Goal: Book appointment/travel/reservation

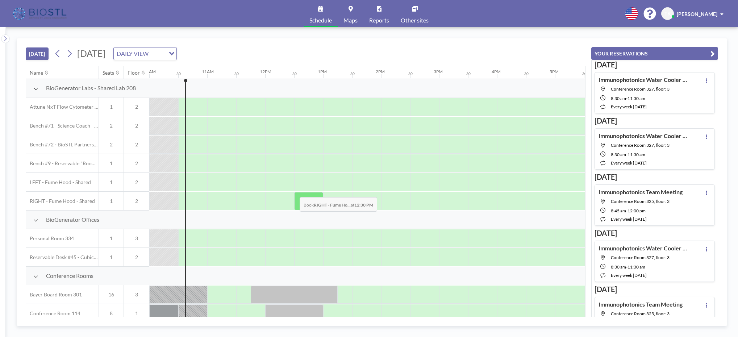
scroll to position [54, 580]
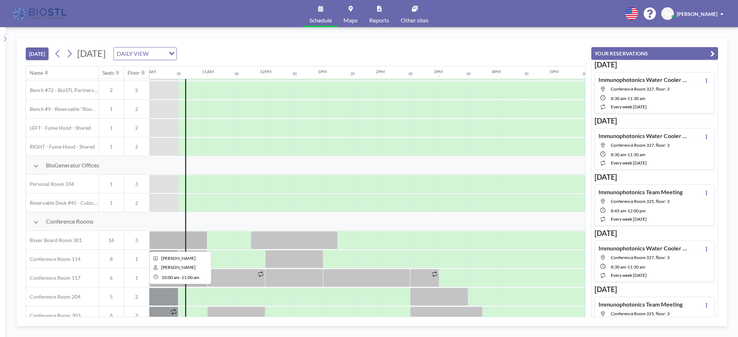
click at [201, 244] on div at bounding box center [178, 240] width 58 height 18
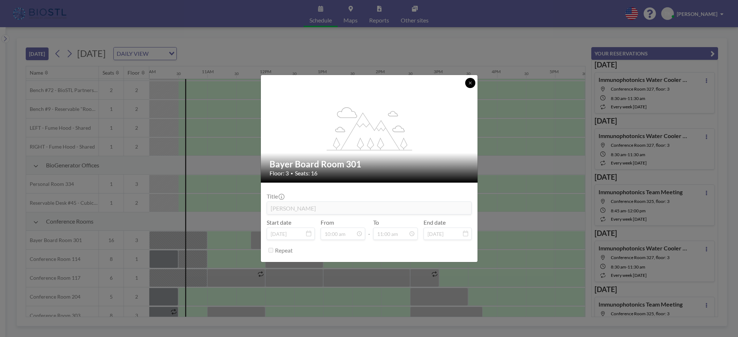
click at [473, 82] on button at bounding box center [470, 83] width 10 height 10
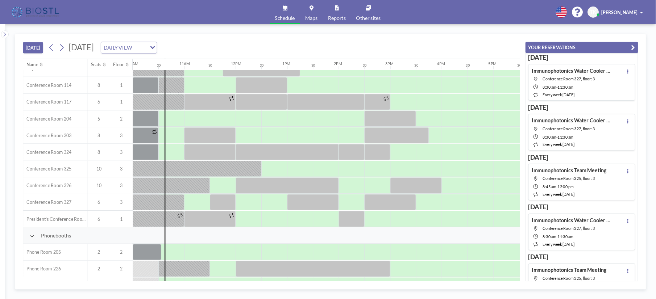
scroll to position [239, 580]
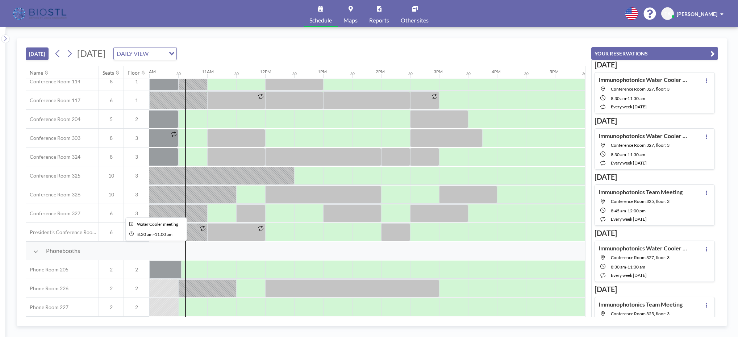
click at [200, 207] on div at bounding box center [134, 213] width 145 height 18
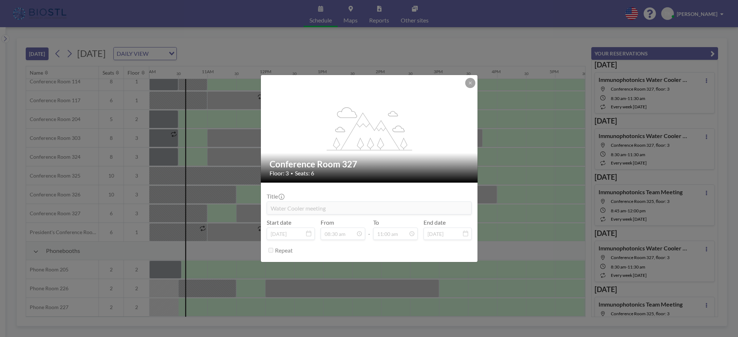
click at [249, 208] on div "flex-grow: 1.2; Conference Room 327 Floor: 3 • Seats: 6 Title Water Cooler meet…" at bounding box center [369, 168] width 738 height 337
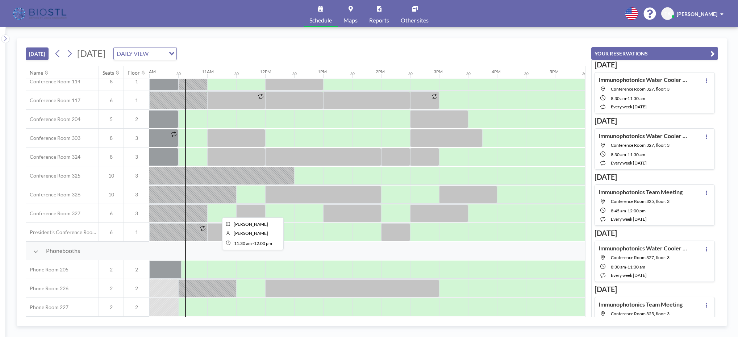
click at [245, 208] on div at bounding box center [250, 213] width 29 height 18
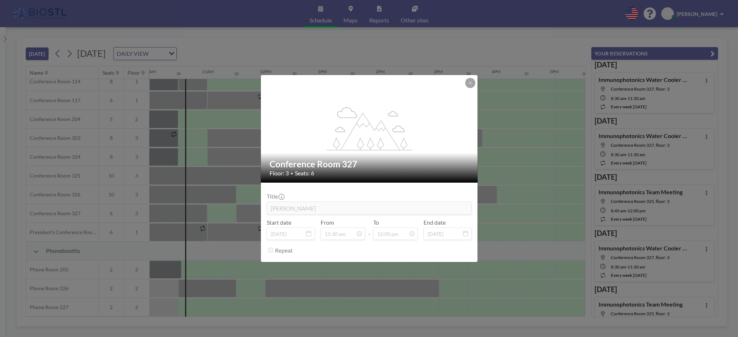
drag, startPoint x: 532, startPoint y: 40, endPoint x: 637, endPoint y: 20, distance: 107.4
click at [533, 41] on div "flex-grow: 1.2; Conference Room 327 Floor: 3 • Seats: 6 Title [PERSON_NAME] Sta…" at bounding box center [369, 168] width 738 height 337
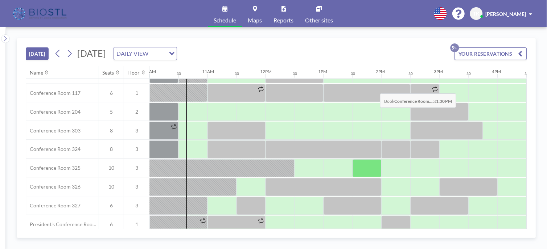
scroll to position [324, 580]
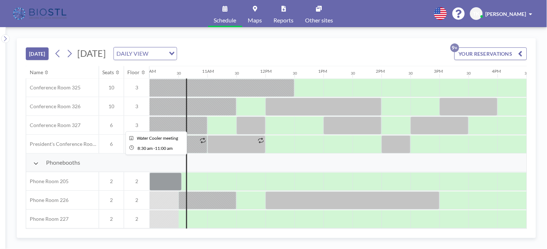
click at [200, 120] on div at bounding box center [134, 126] width 145 height 18
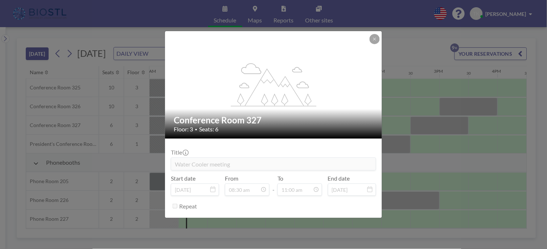
click at [421, 37] on div "flex-grow: 1.2; Conference Room 327 Floor: 3 • Seats: 6 Title Water Cooler meet…" at bounding box center [273, 124] width 547 height 249
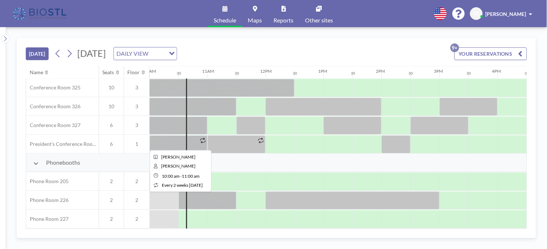
click at [197, 140] on div at bounding box center [178, 145] width 58 height 18
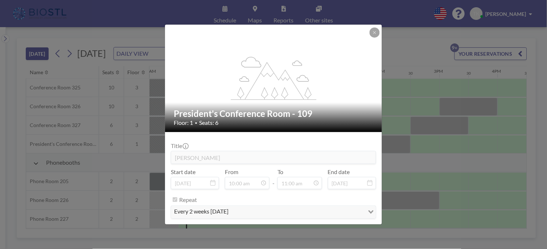
click at [116, 38] on div "flex-grow: 1.2; President's Conference Room - 109 Floor: 1 • Seats: 6 Title [PE…" at bounding box center [273, 124] width 547 height 249
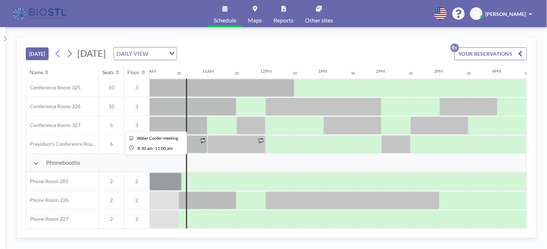
click at [202, 121] on div at bounding box center [134, 126] width 145 height 18
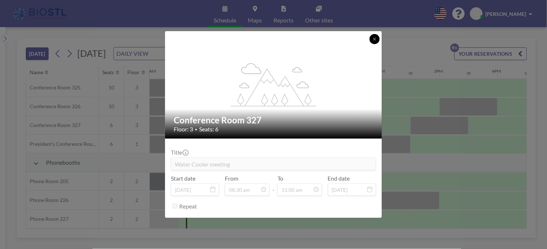
click at [372, 41] on button at bounding box center [374, 39] width 10 height 10
